Goal: Task Accomplishment & Management: Complete application form

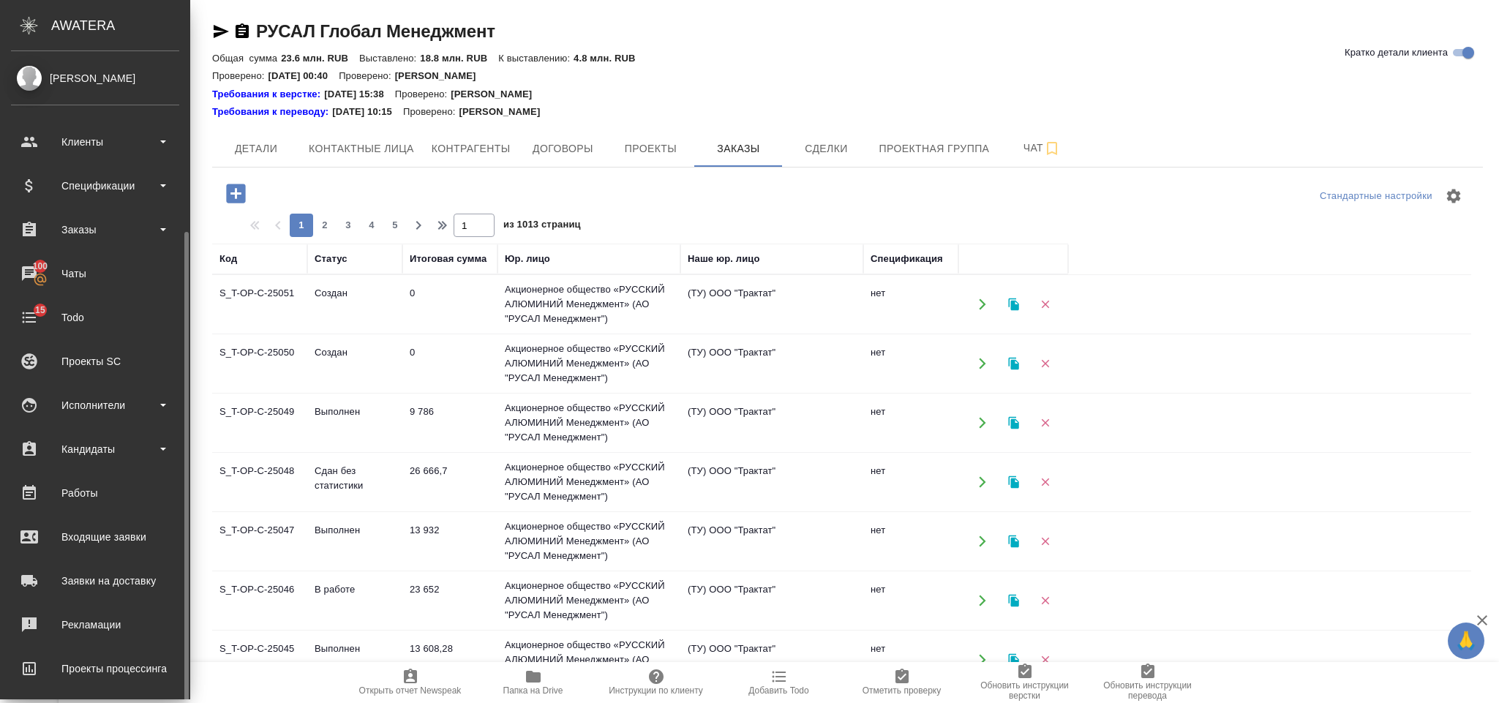
scroll to position [97, 0]
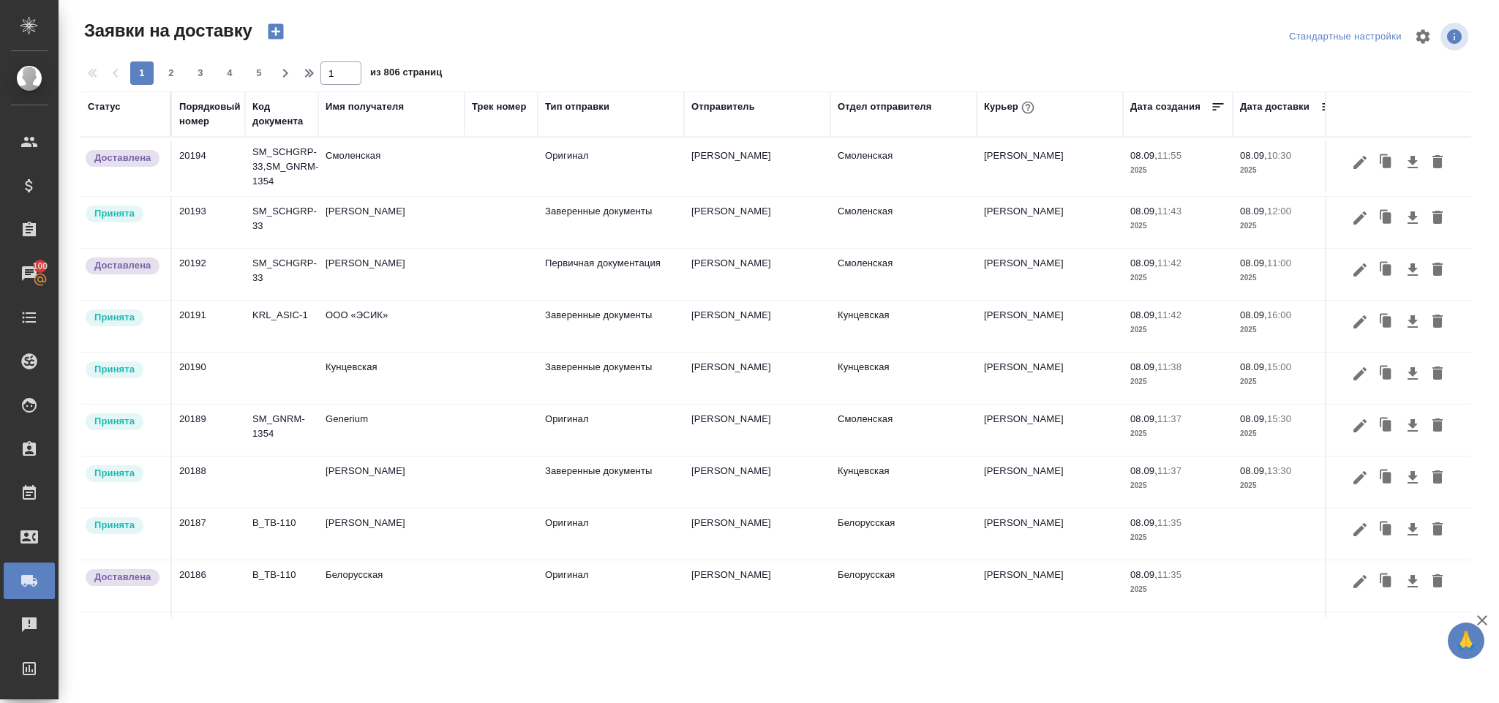
click at [273, 33] on icon "button" at bounding box center [275, 31] width 15 height 15
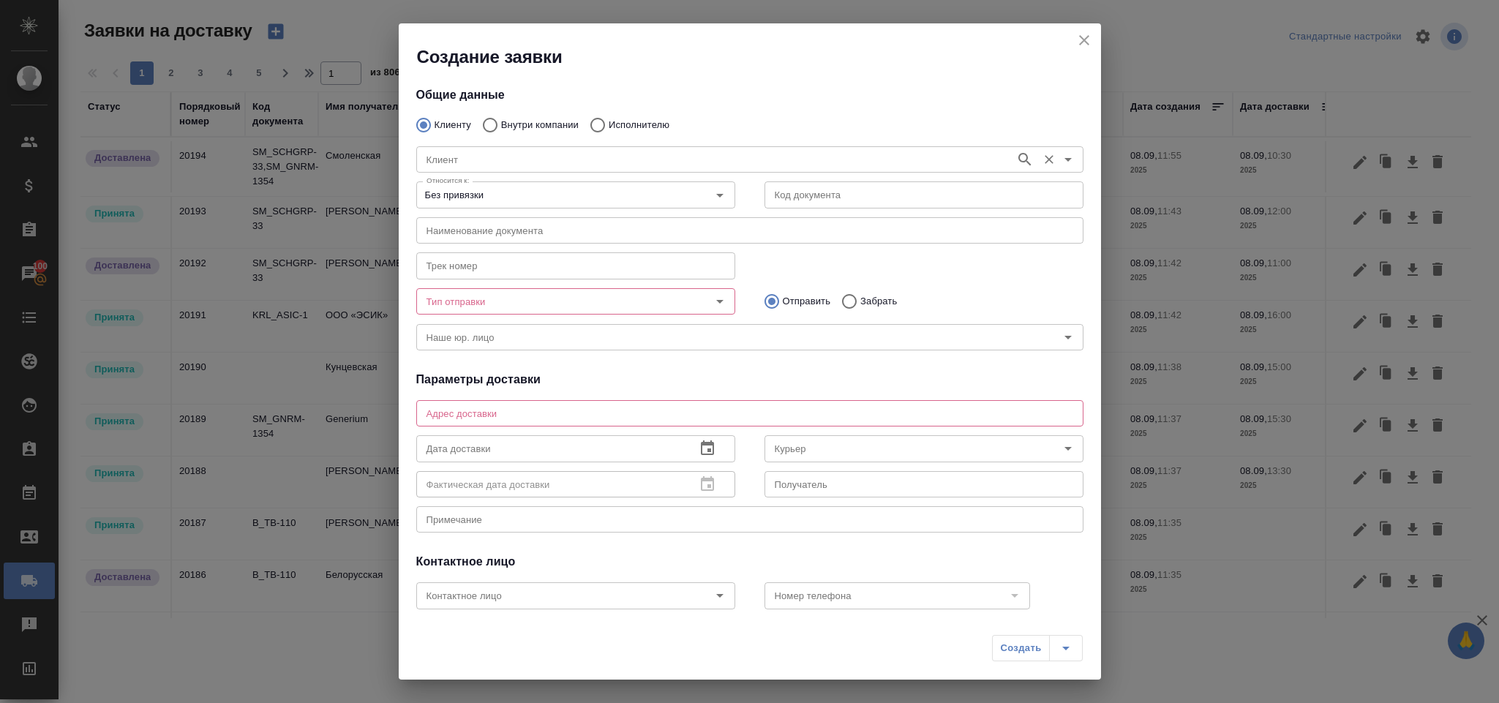
click at [476, 143] on div "[PERSON_NAME]" at bounding box center [749, 157] width 667 height 35
click at [481, 157] on input "Клиент" at bounding box center [714, 160] width 587 height 18
click at [491, 161] on input "Клиент" at bounding box center [714, 160] width 587 height 18
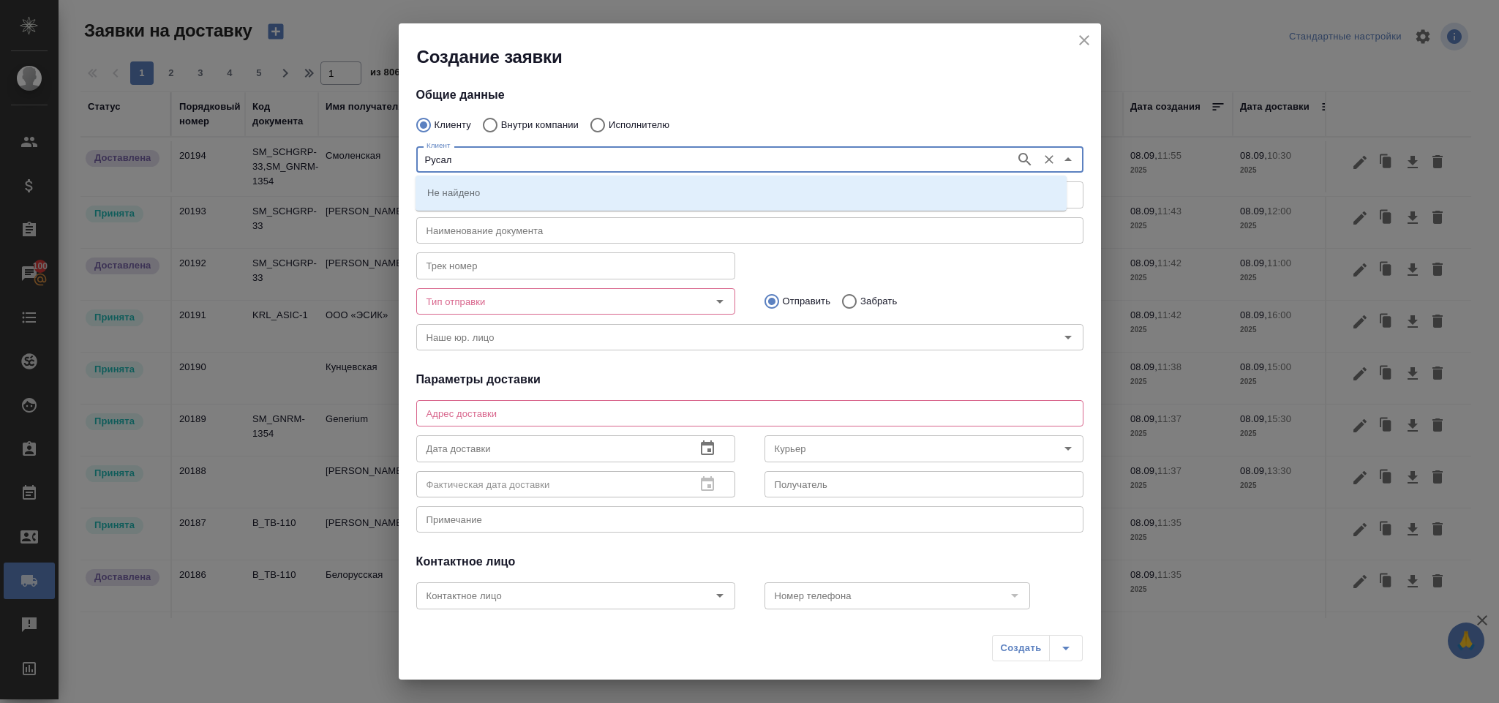
type input "Русал"
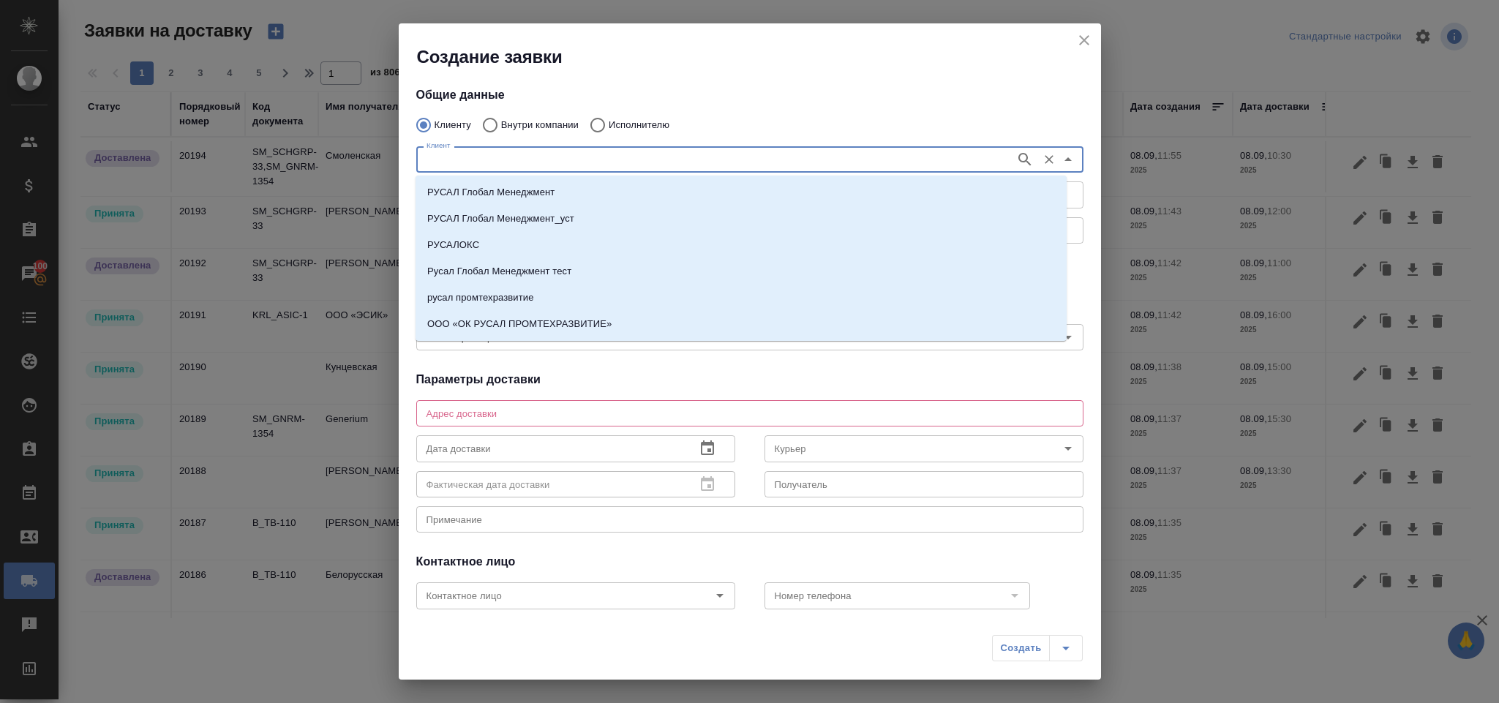
click at [510, 187] on p "РУСАЛ Глобал Менеджмент" at bounding box center [490, 192] width 127 height 15
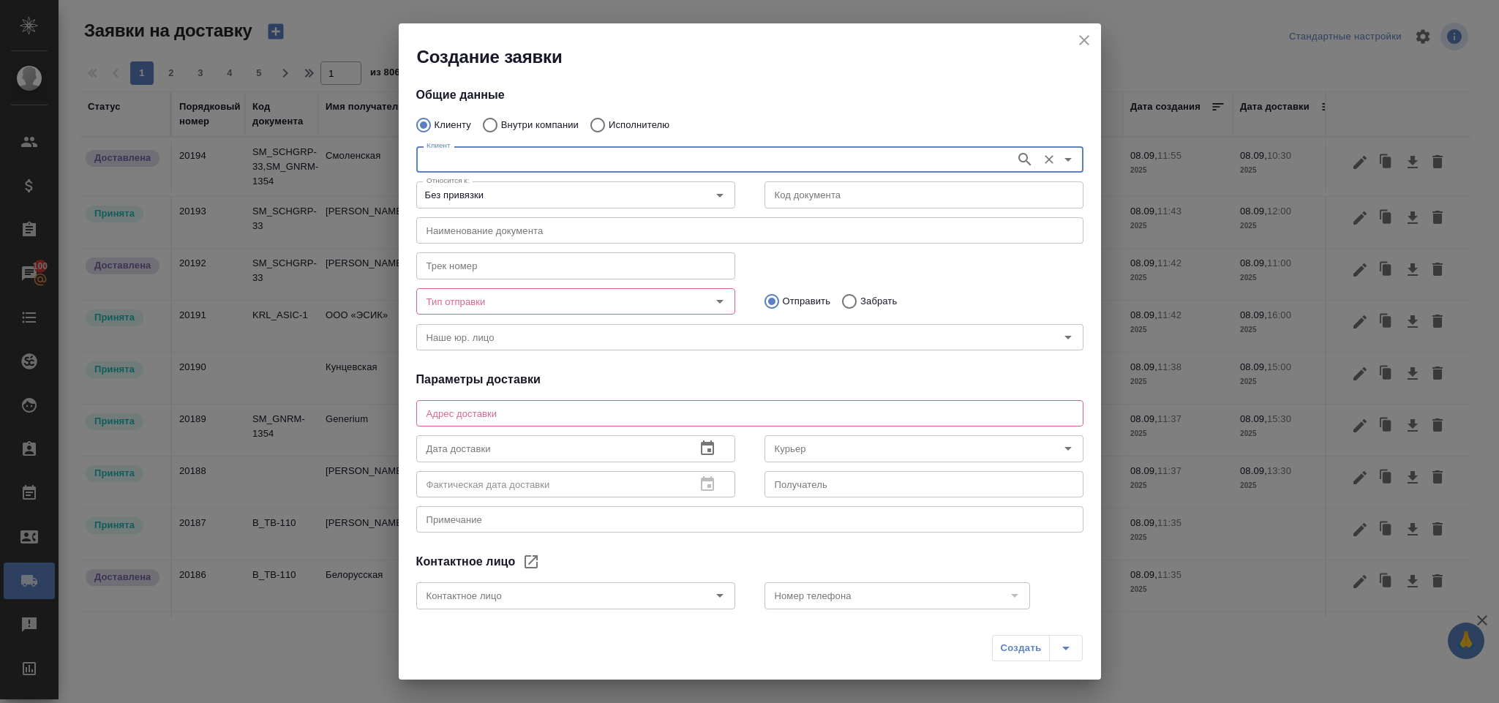
type input "РУСАЛ Глобал Менеджмент"
click at [521, 296] on input "Тип отправки" at bounding box center [551, 302] width 261 height 18
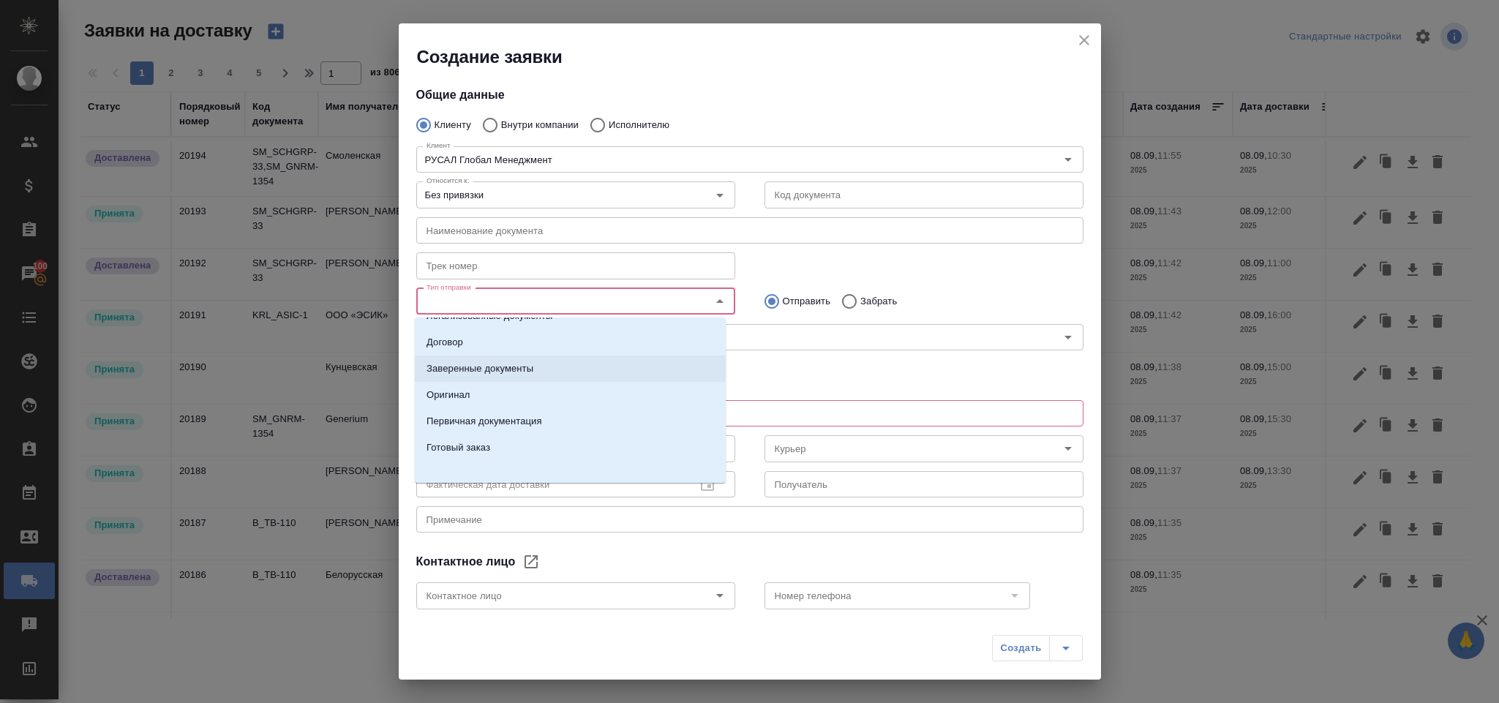
scroll to position [23, 0]
click at [507, 421] on p "Первичная документация" at bounding box center [484, 417] width 116 height 15
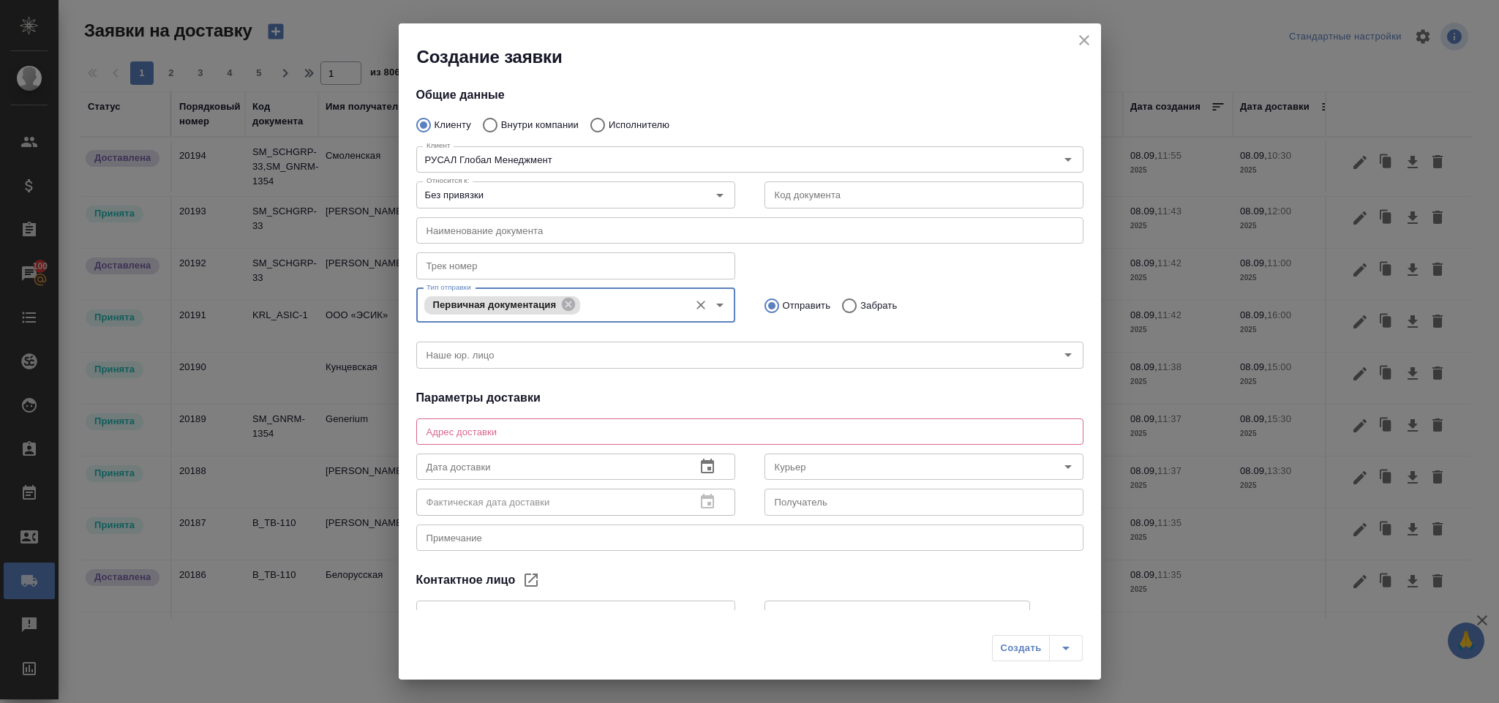
click at [453, 441] on div "x Адрес доставки" at bounding box center [749, 431] width 667 height 26
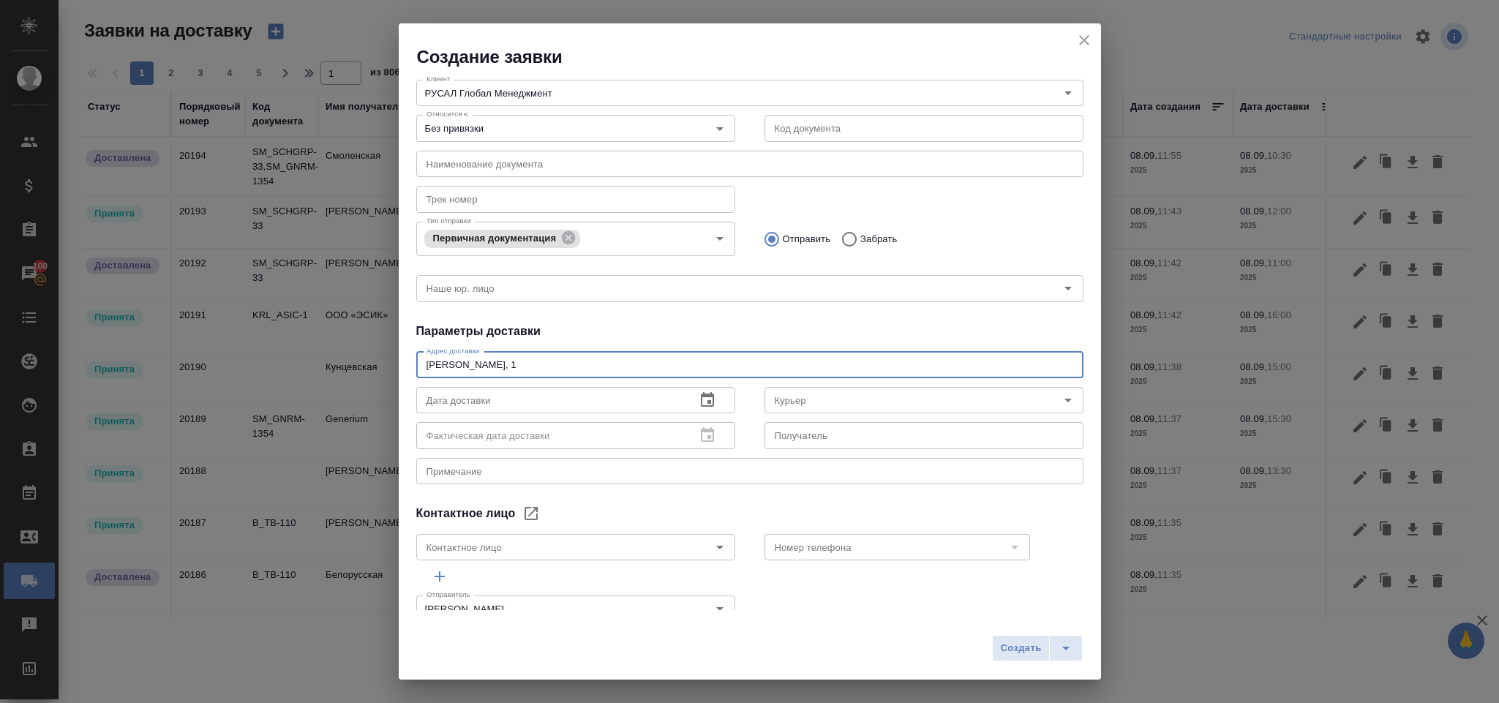
scroll to position [95, 0]
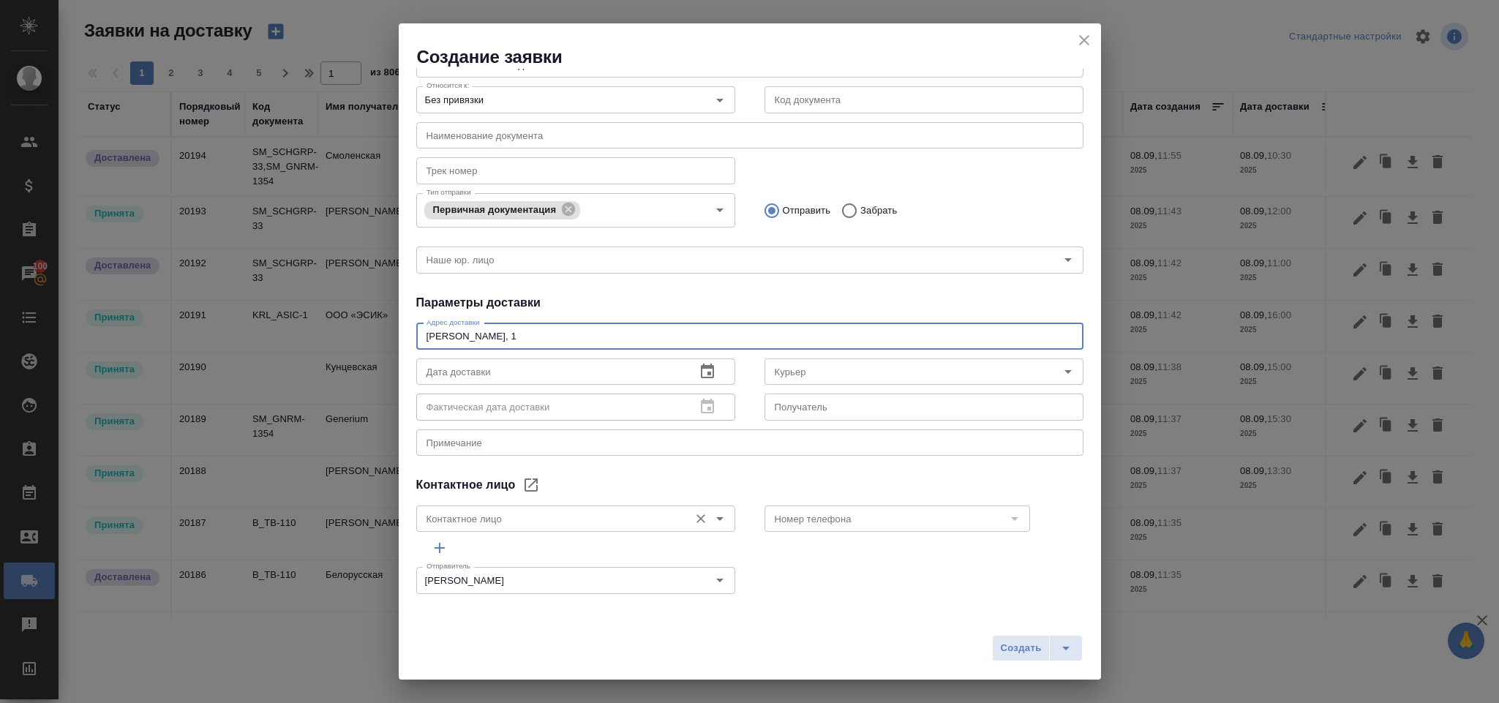
type textarea "[PERSON_NAME], 1"
click at [519, 519] on input "Контактное лицо" at bounding box center [551, 519] width 261 height 18
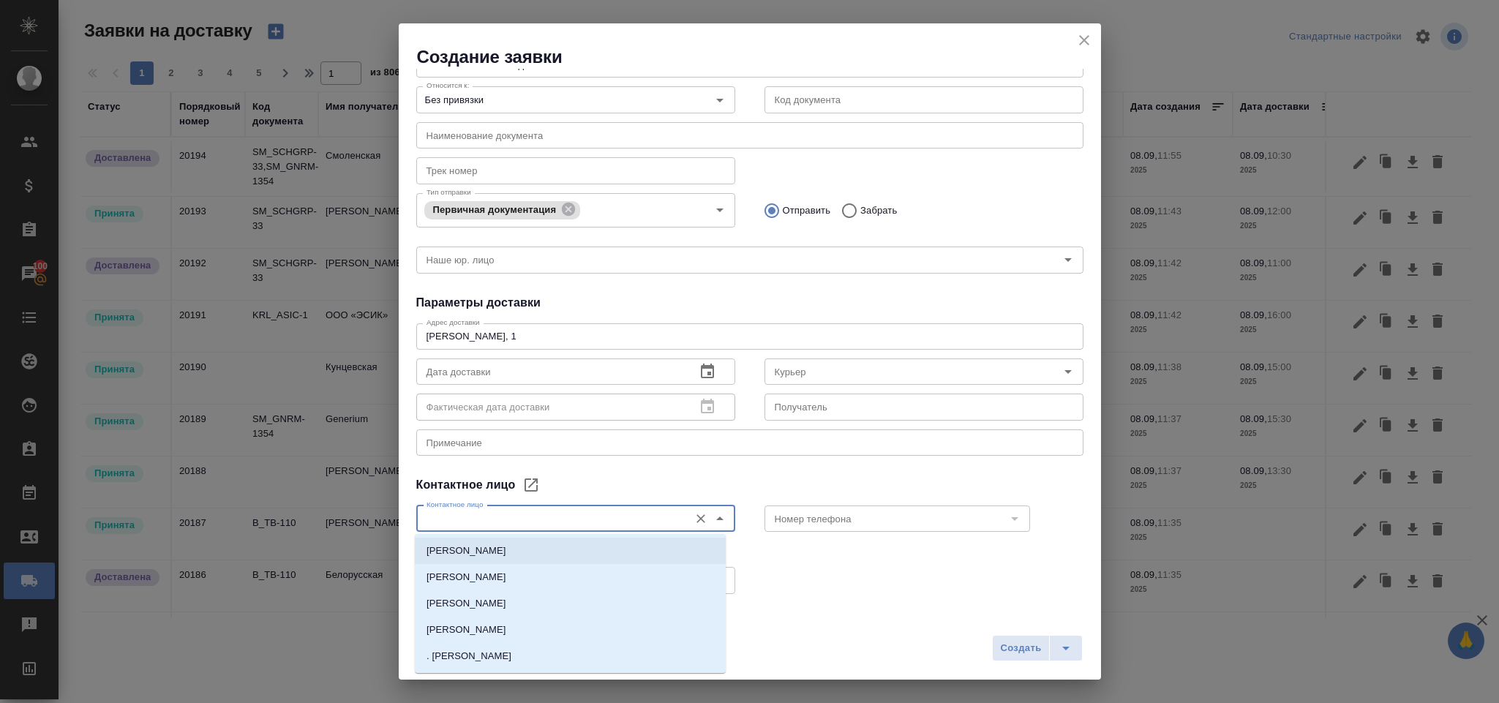
drag, startPoint x: 475, startPoint y: 549, endPoint x: 598, endPoint y: 523, distance: 125.5
click at [475, 549] on p "[PERSON_NAME]" at bounding box center [466, 550] width 80 height 15
type input "[PERSON_NAME]"
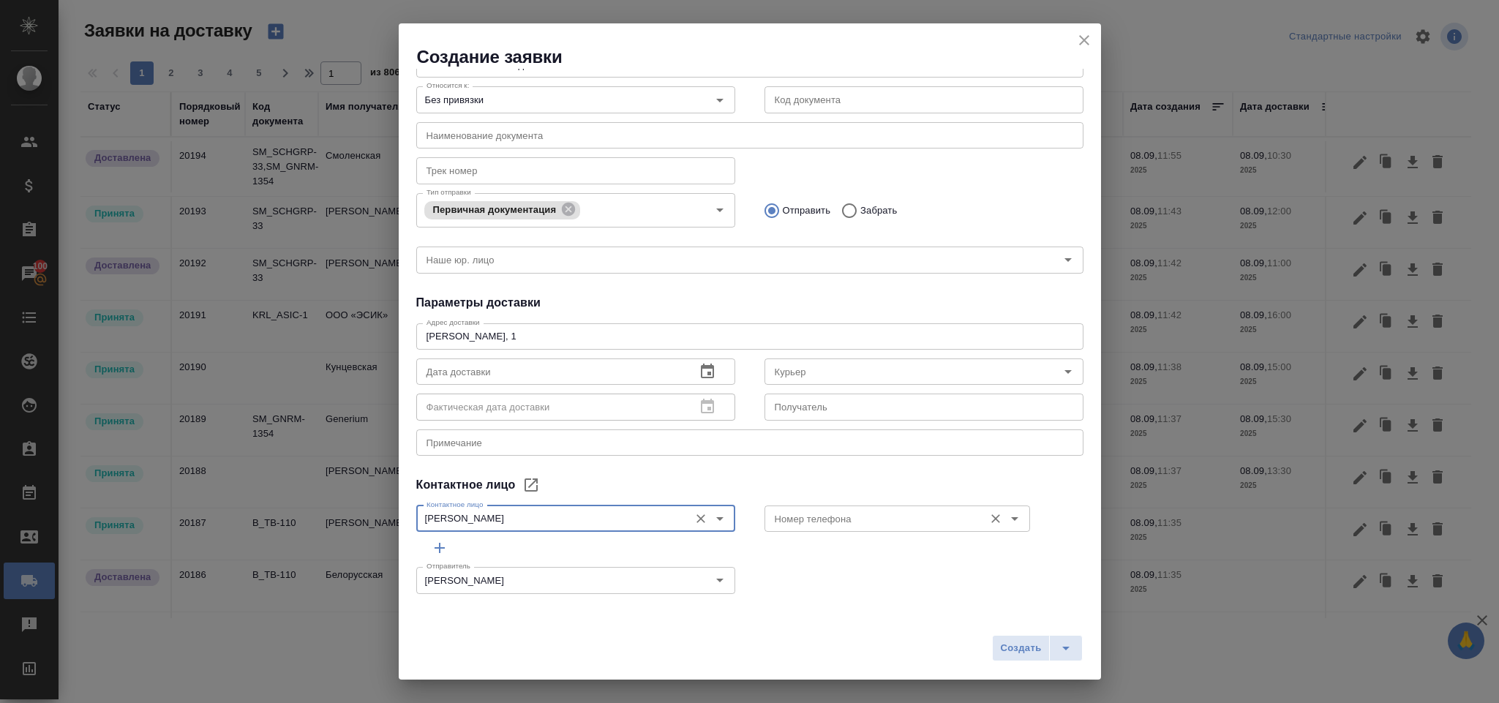
click at [836, 505] on div "Номер телефона" at bounding box center [896, 518] width 265 height 26
click at [828, 521] on input "Номер телефона" at bounding box center [873, 519] width 208 height 18
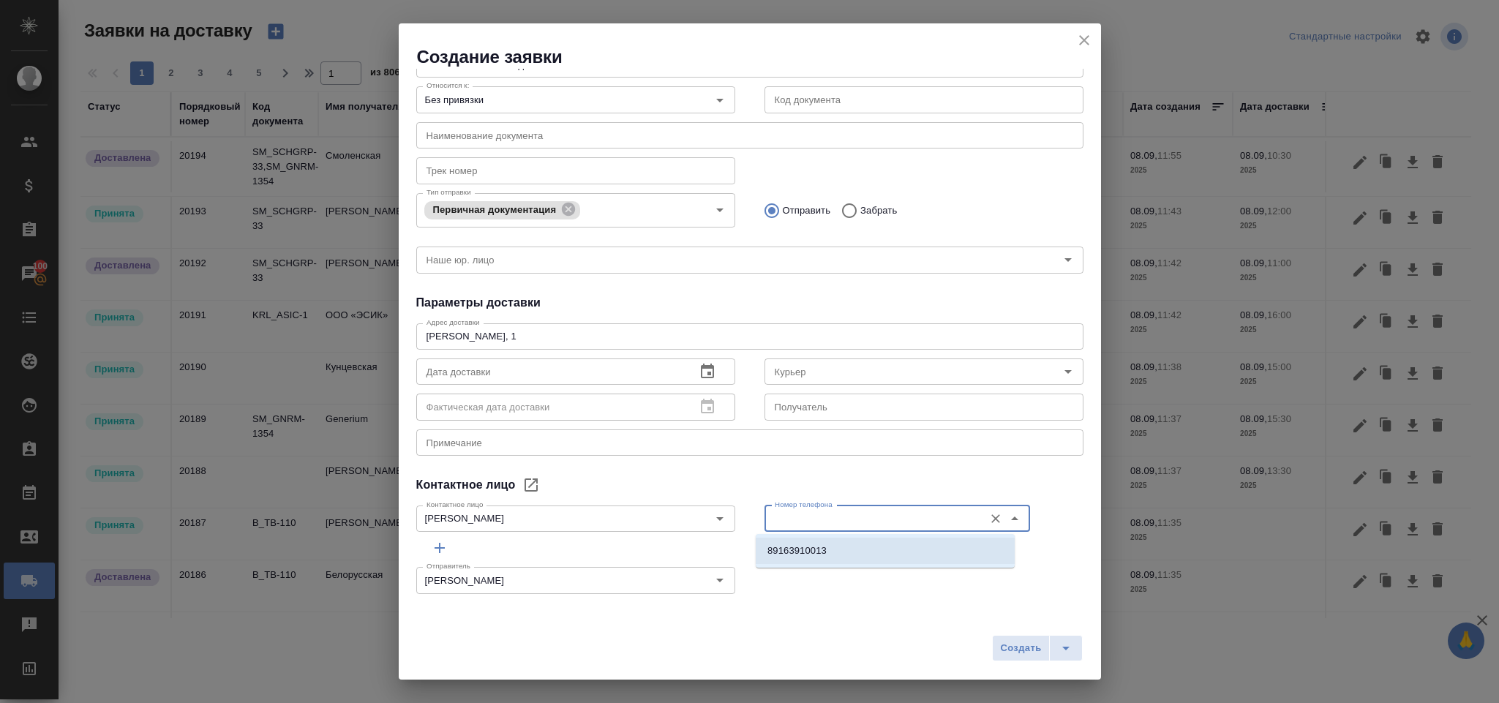
click at [830, 543] on li "89163910013" at bounding box center [885, 551] width 259 height 26
type input "89163910013"
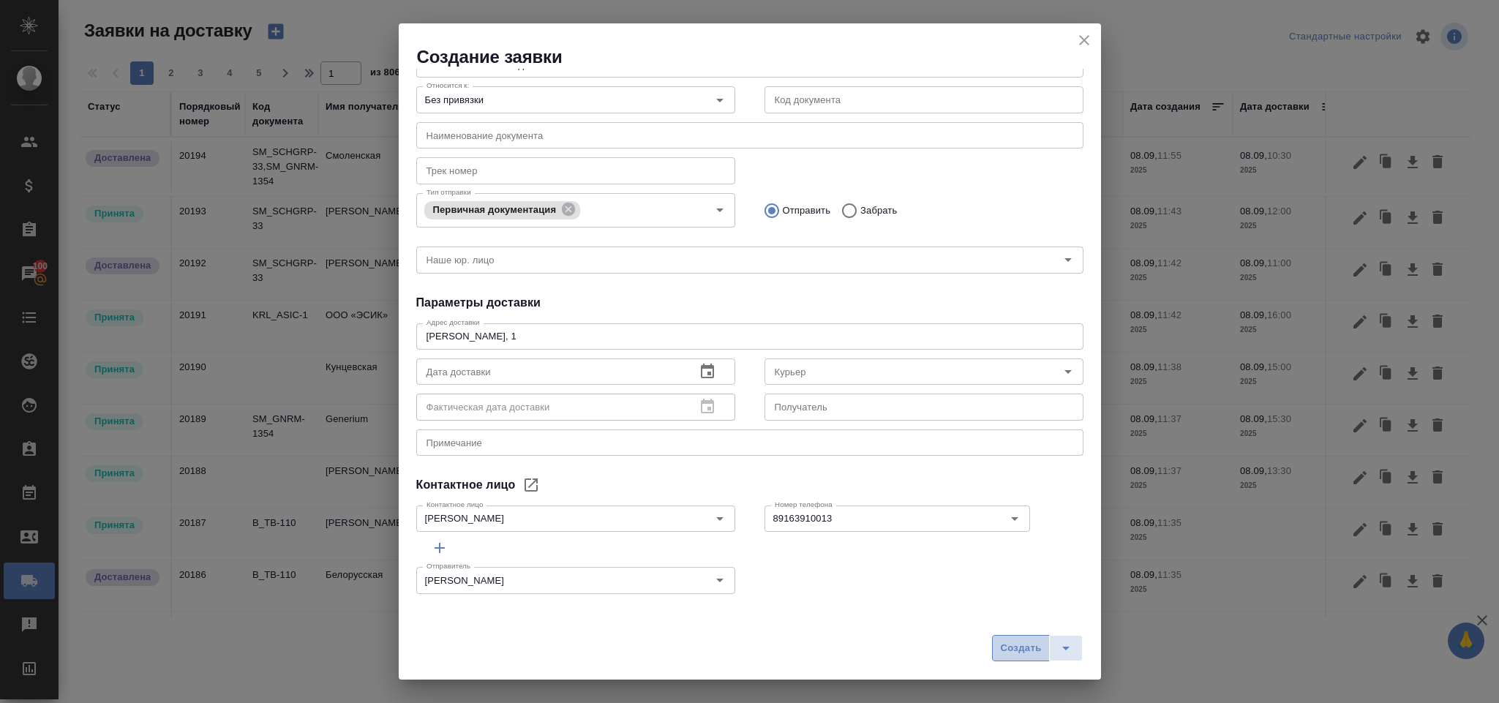
click at [1007, 646] on span "Создать" at bounding box center [1020, 648] width 41 height 17
